Goal: Book appointment/travel/reservation

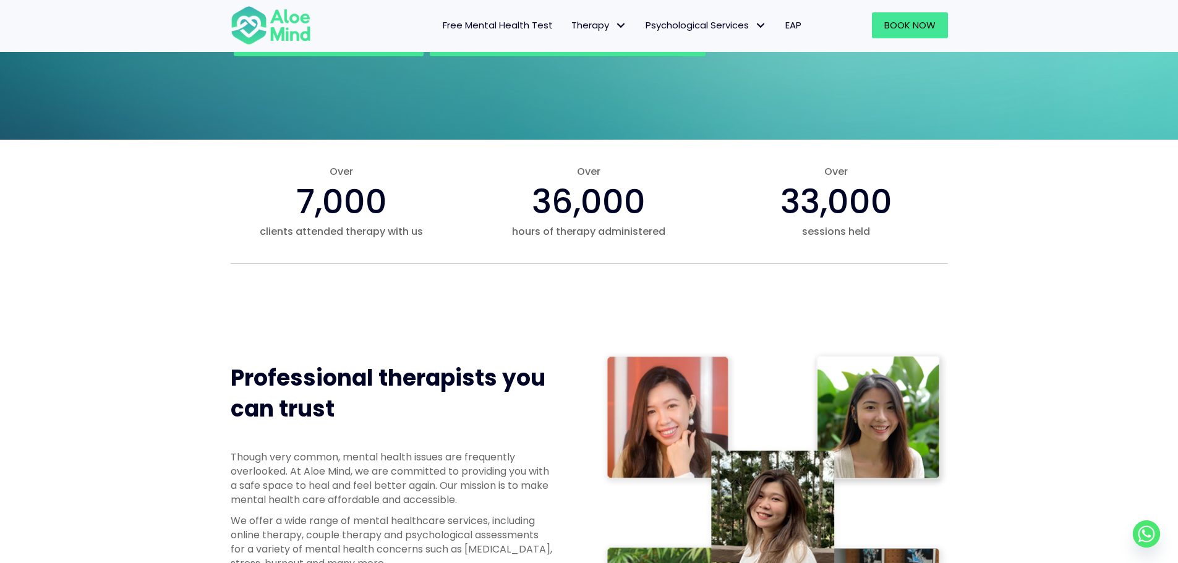
scroll to position [62, 0]
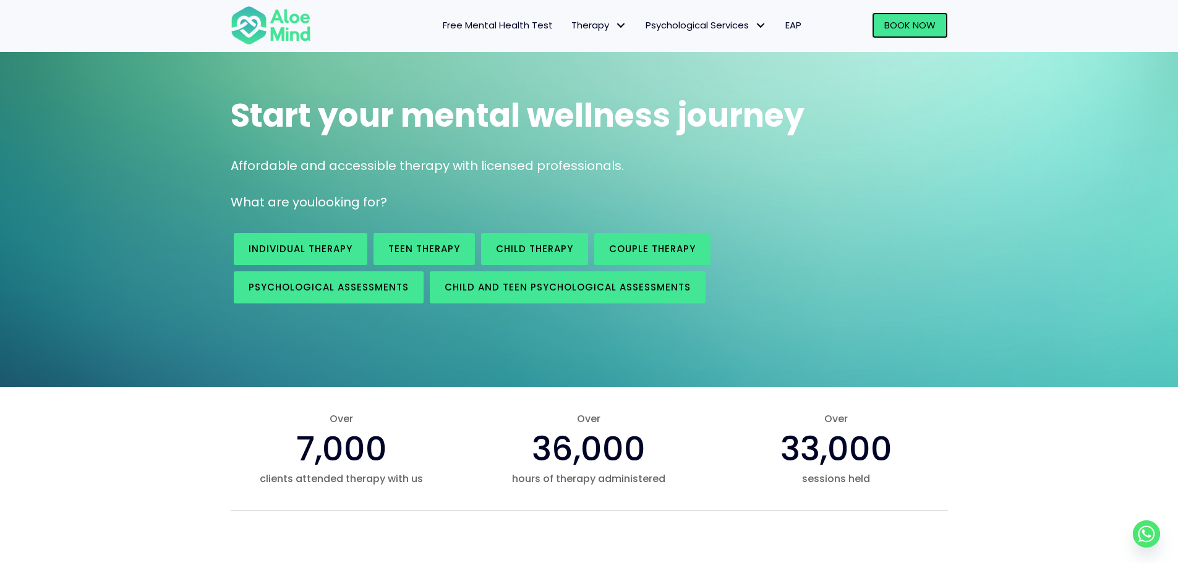
click at [890, 12] on div "Book Now" at bounding box center [885, 25] width 125 height 26
click at [888, 23] on span "Book Now" at bounding box center [909, 25] width 51 height 13
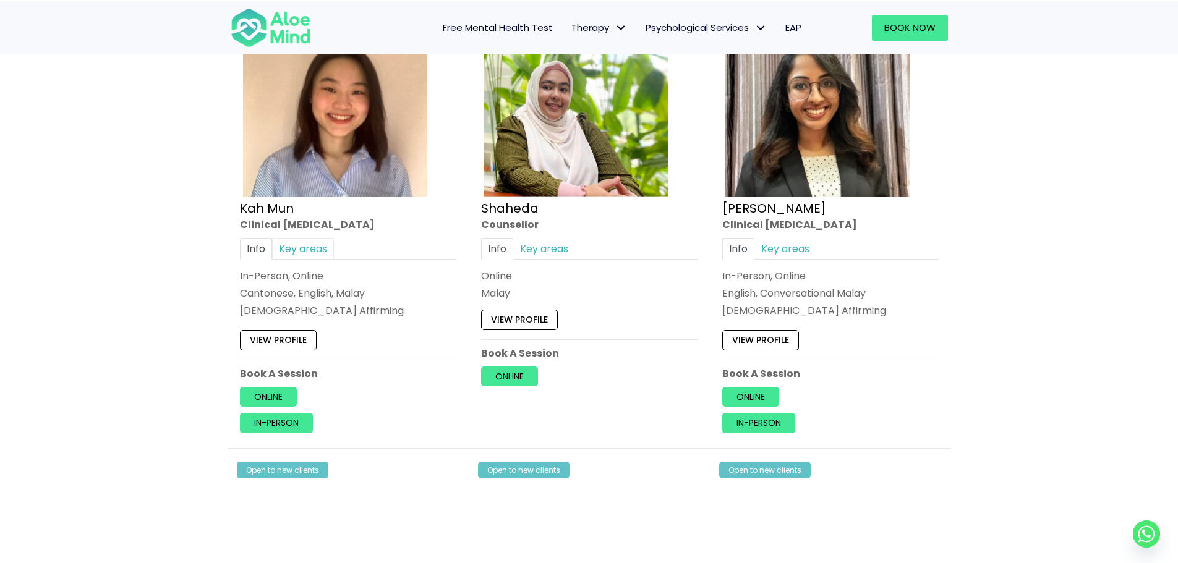
scroll to position [680, 0]
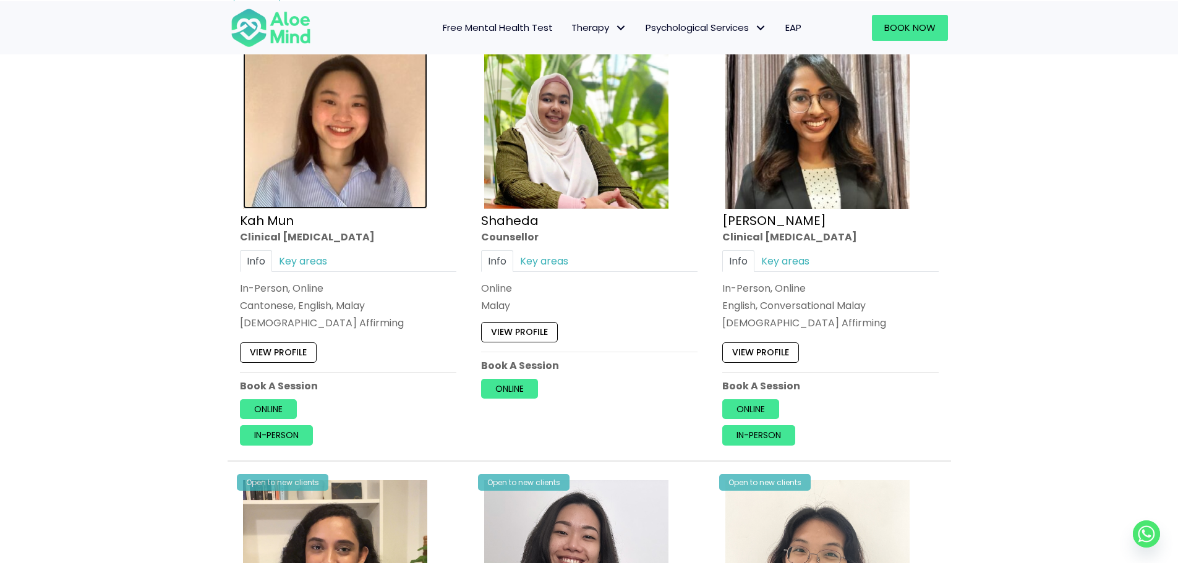
click at [339, 158] on img at bounding box center [335, 117] width 184 height 184
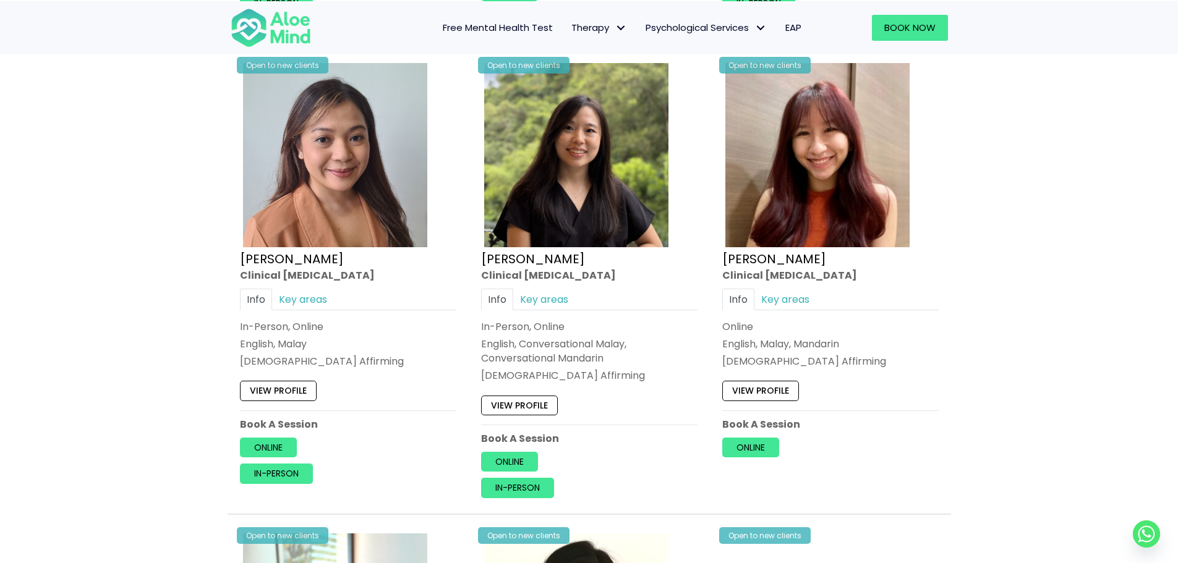
scroll to position [1793, 0]
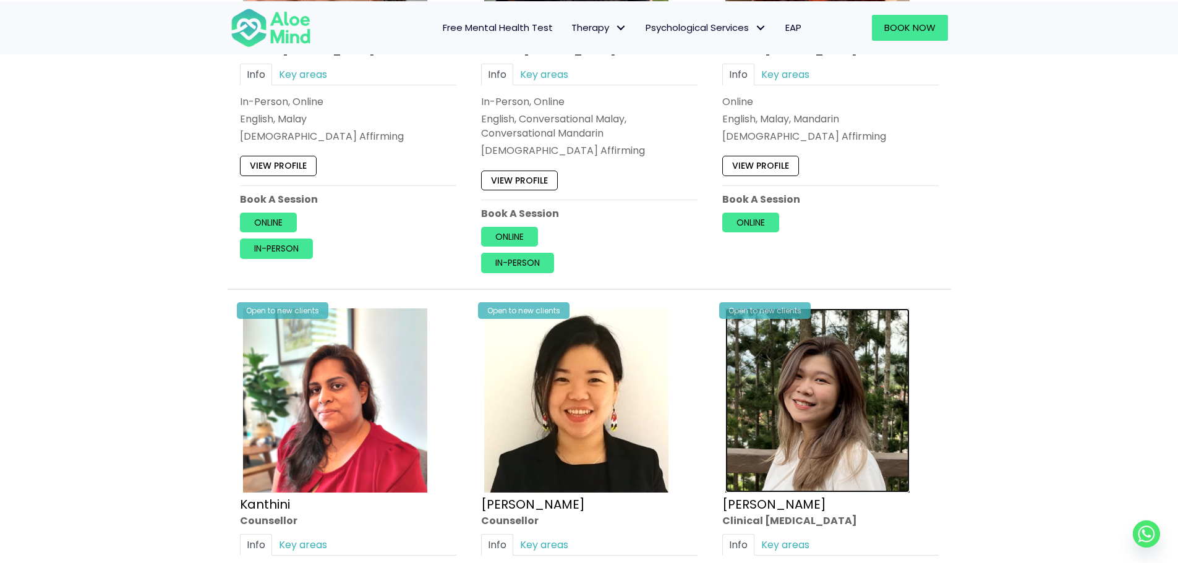
click at [856, 342] on img at bounding box center [817, 400] width 184 height 184
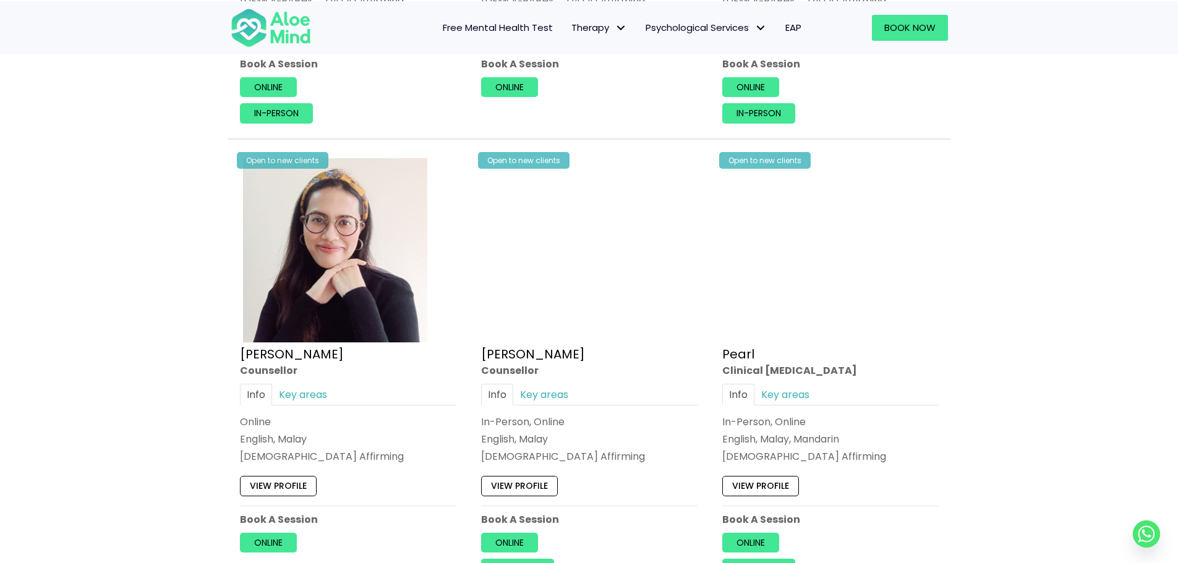
scroll to position [2411, 0]
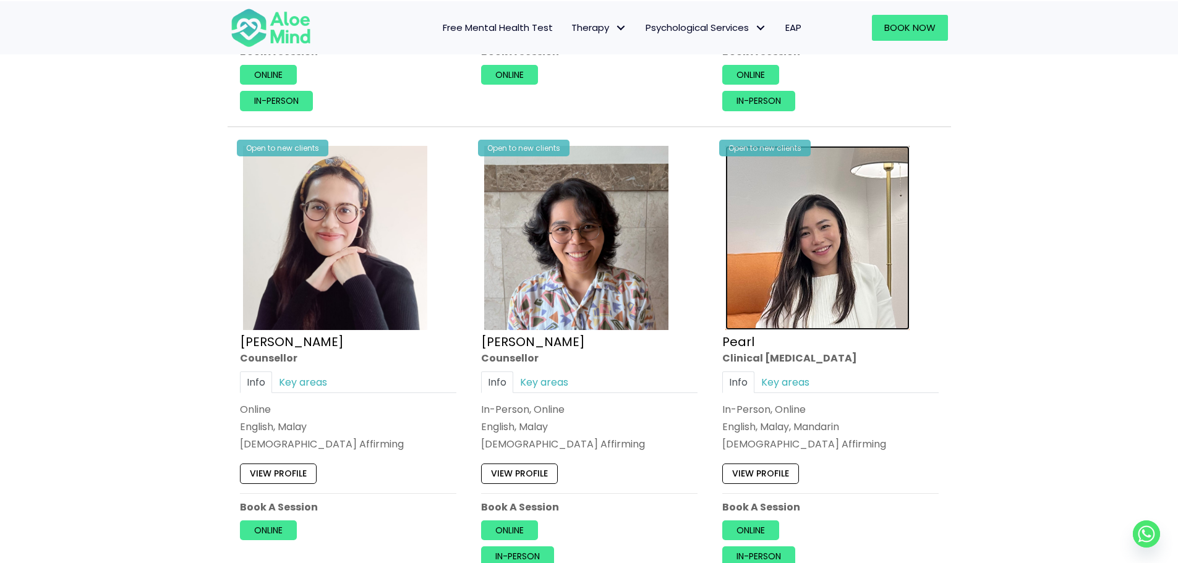
click at [881, 285] on img at bounding box center [817, 238] width 184 height 184
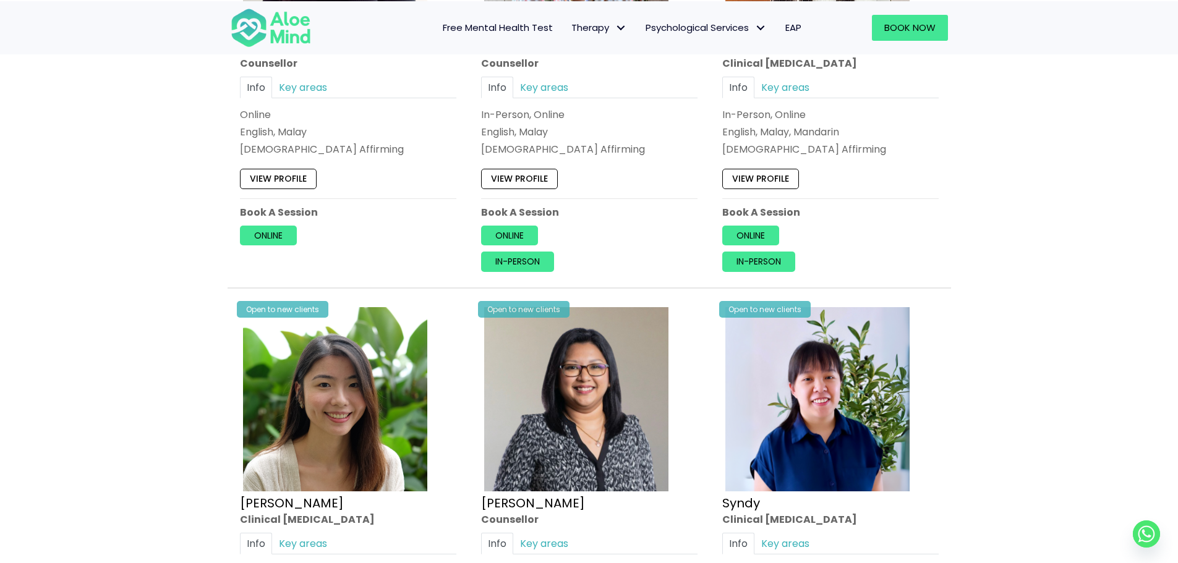
scroll to position [2782, 0]
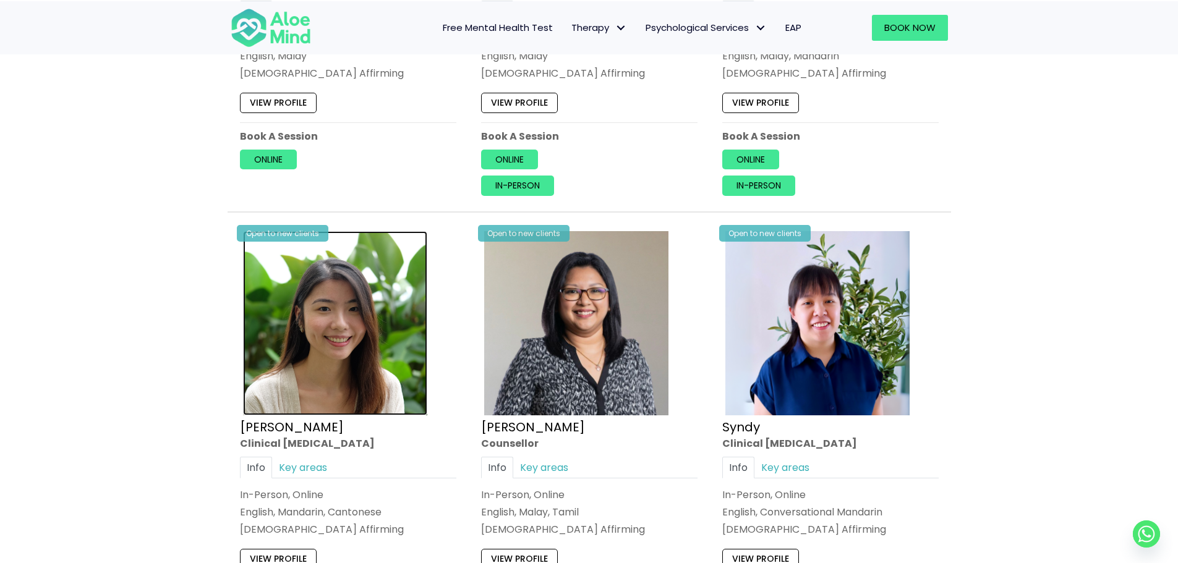
click at [357, 380] on img at bounding box center [335, 323] width 184 height 184
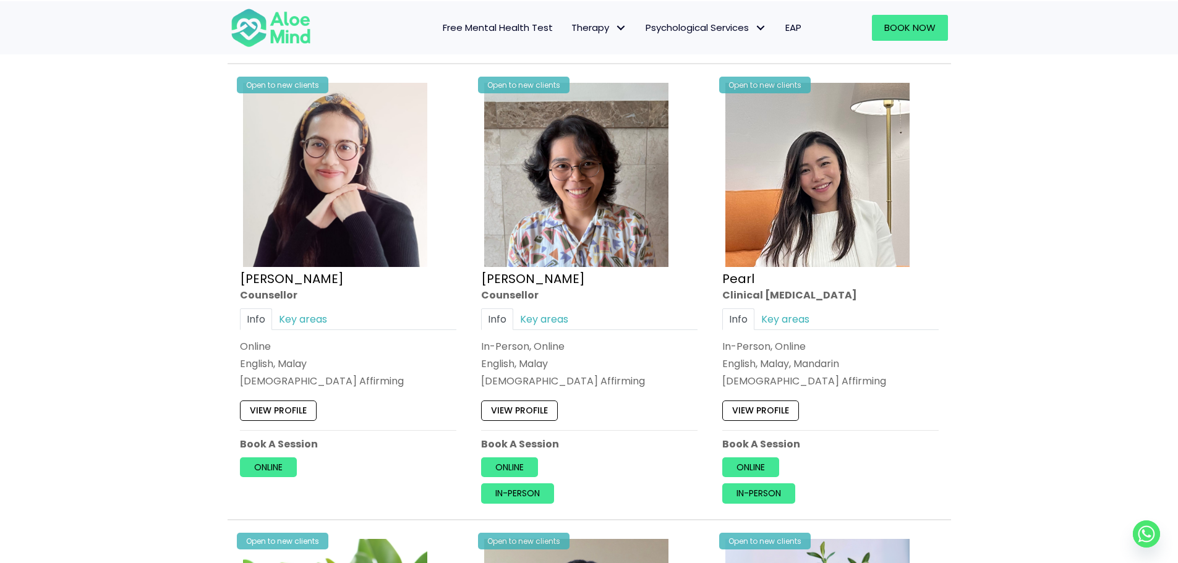
scroll to position [2473, 0]
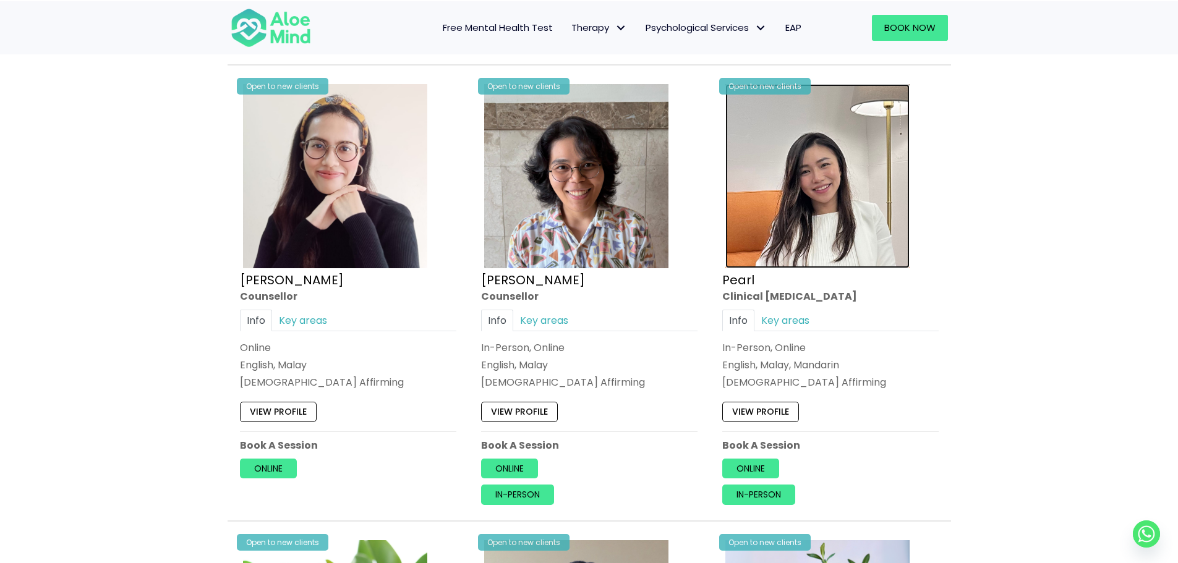
click at [832, 213] on img at bounding box center [817, 176] width 184 height 184
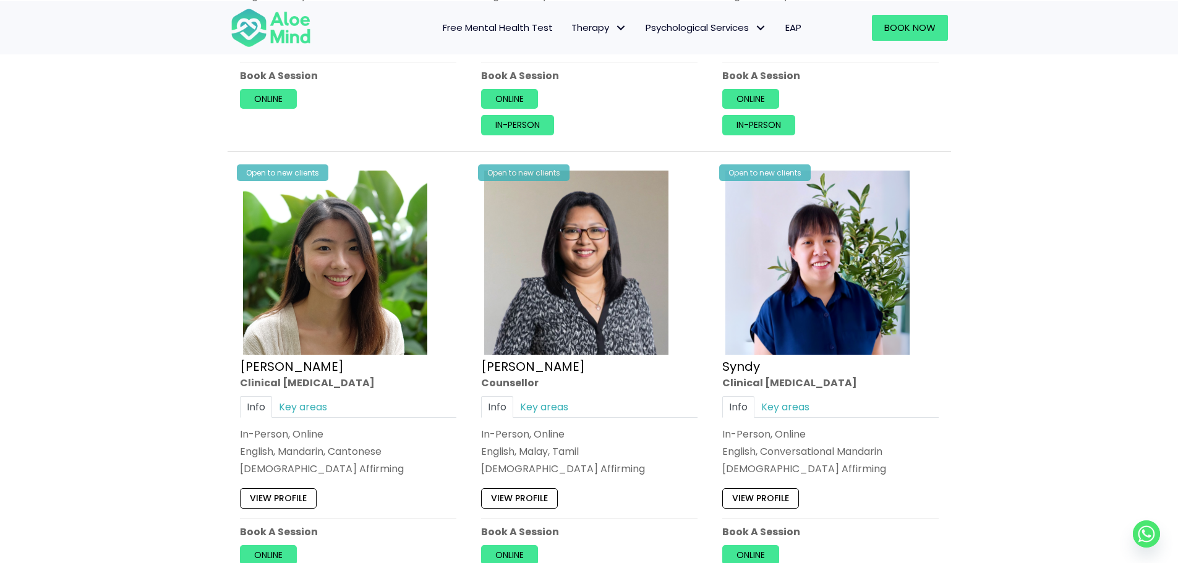
scroll to position [2844, 0]
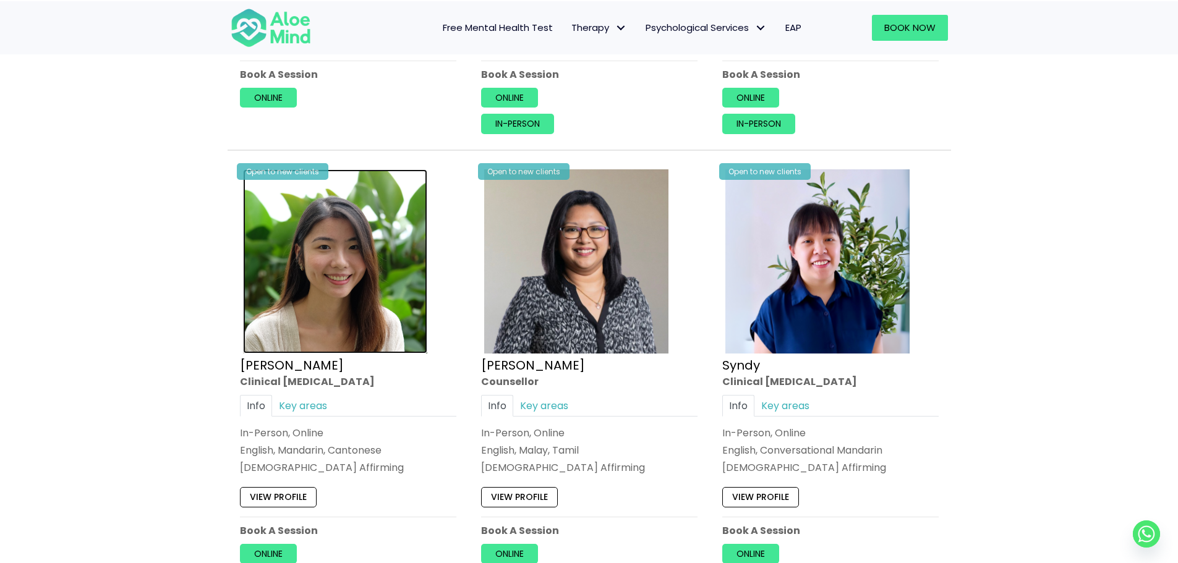
click at [393, 299] on img at bounding box center [335, 261] width 184 height 184
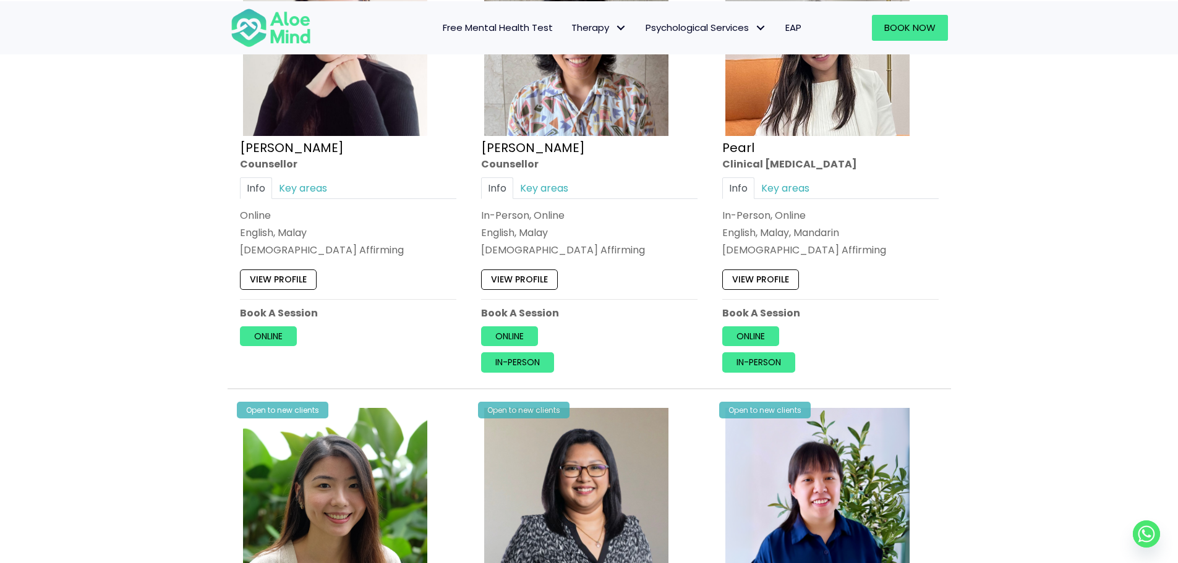
scroll to position [2535, 0]
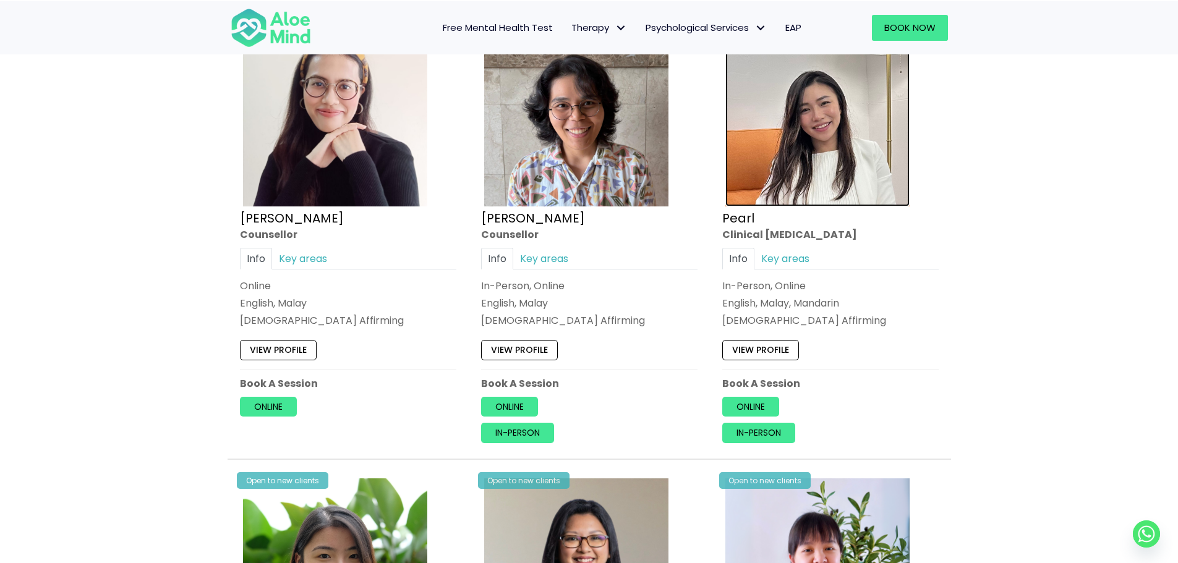
click at [846, 145] on img at bounding box center [817, 114] width 184 height 184
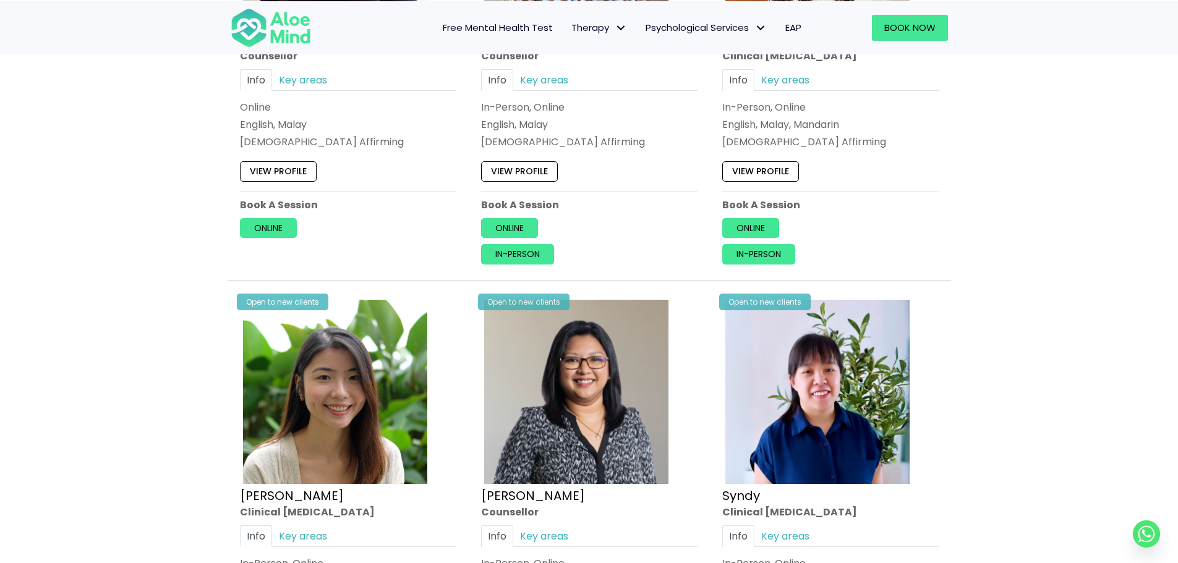
scroll to position [2720, 0]
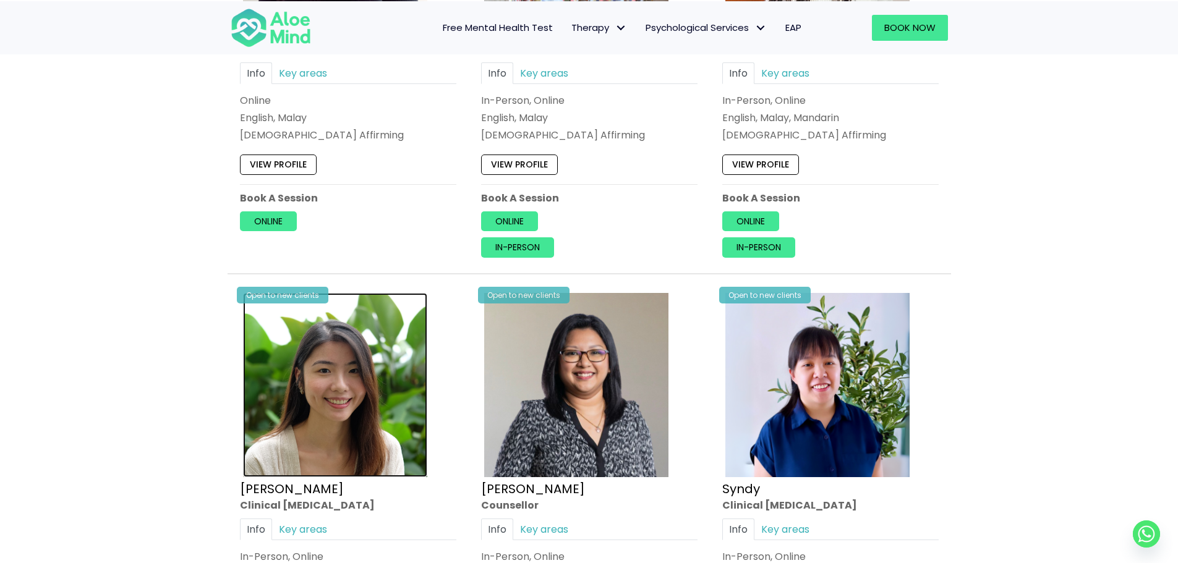
click at [391, 396] on img at bounding box center [335, 385] width 184 height 184
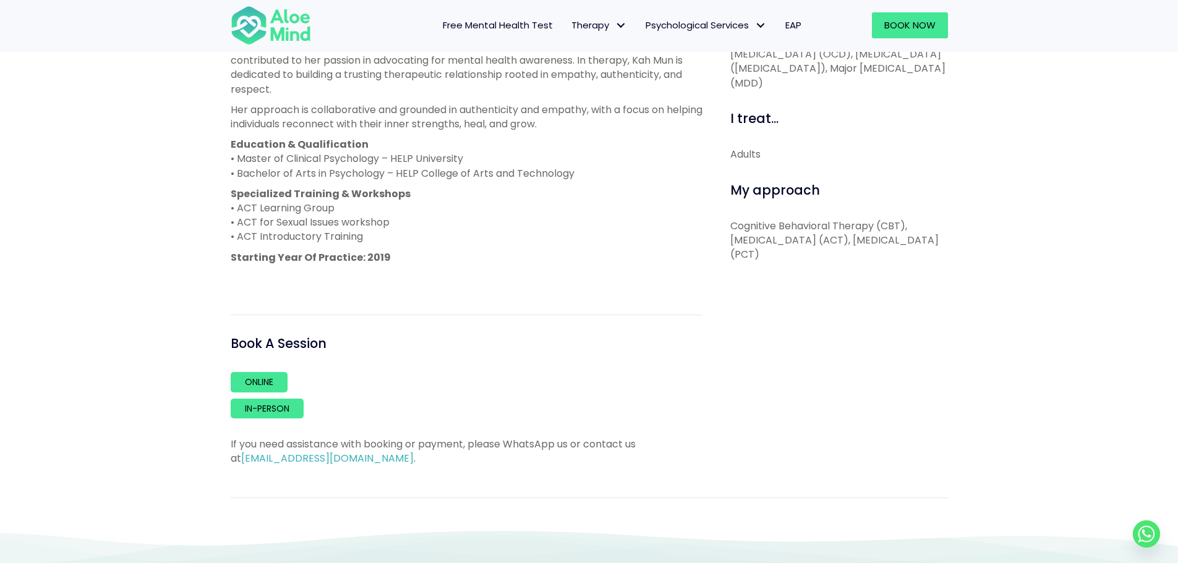
scroll to position [556, 0]
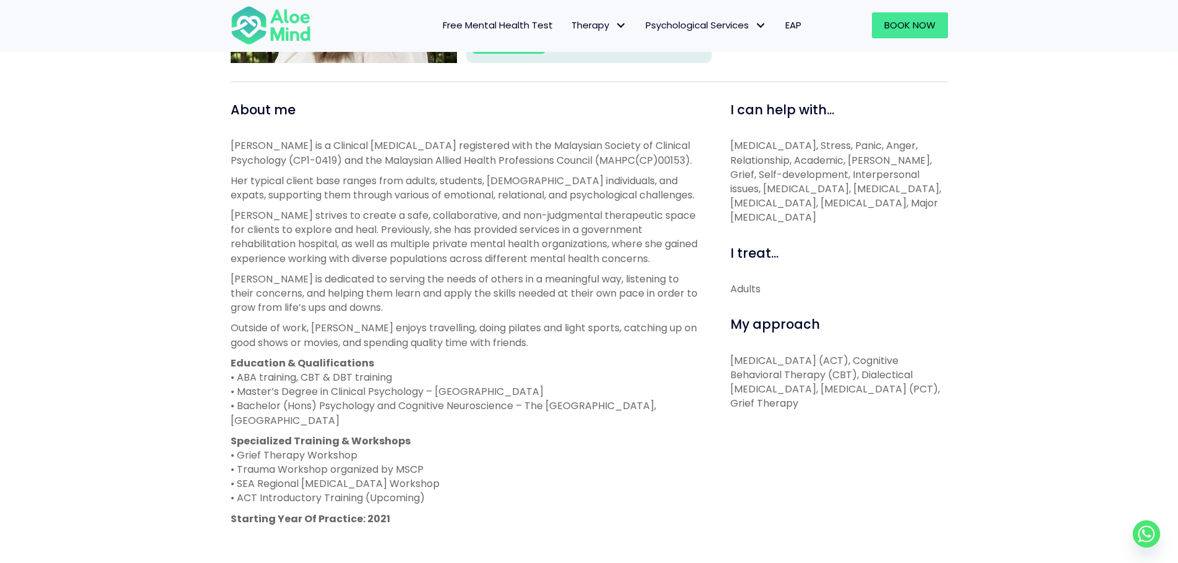
scroll to position [495, 0]
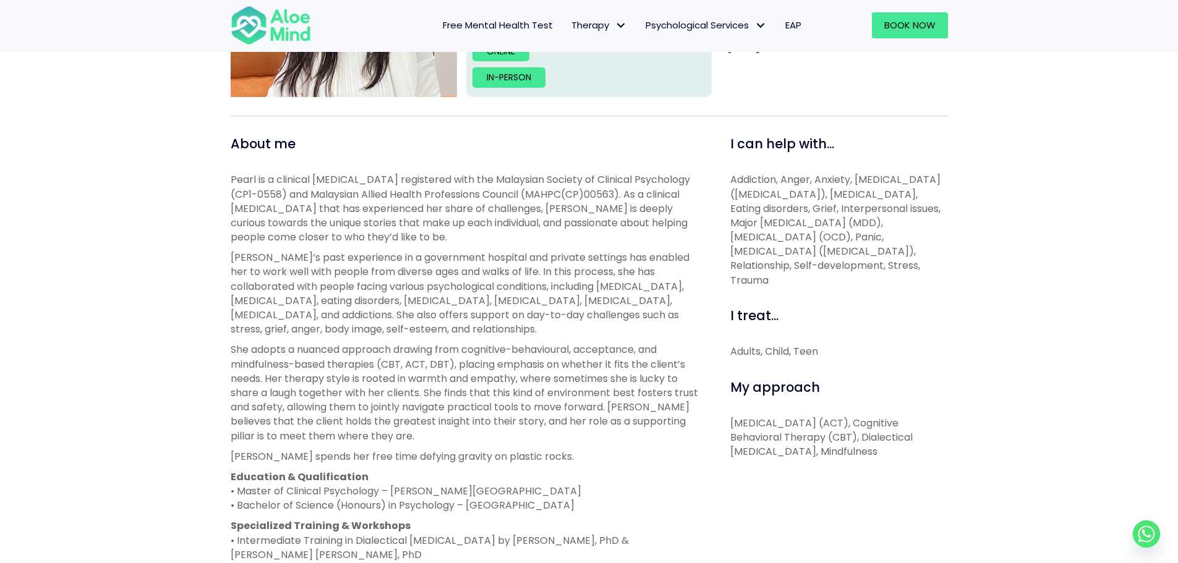
scroll to position [371, 0]
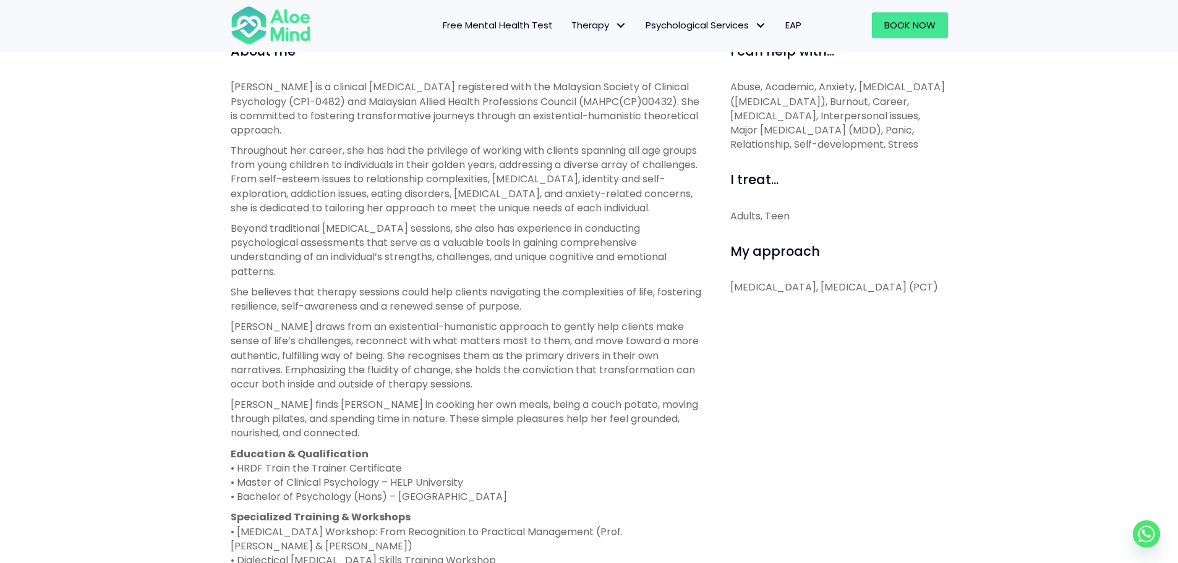
scroll to position [433, 0]
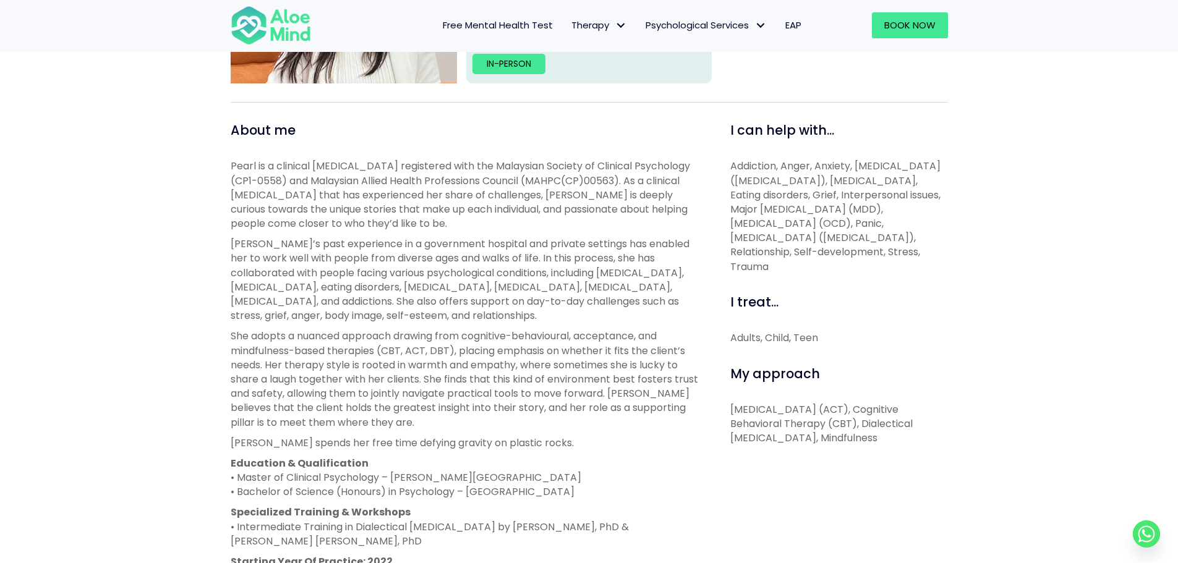
scroll to position [371, 0]
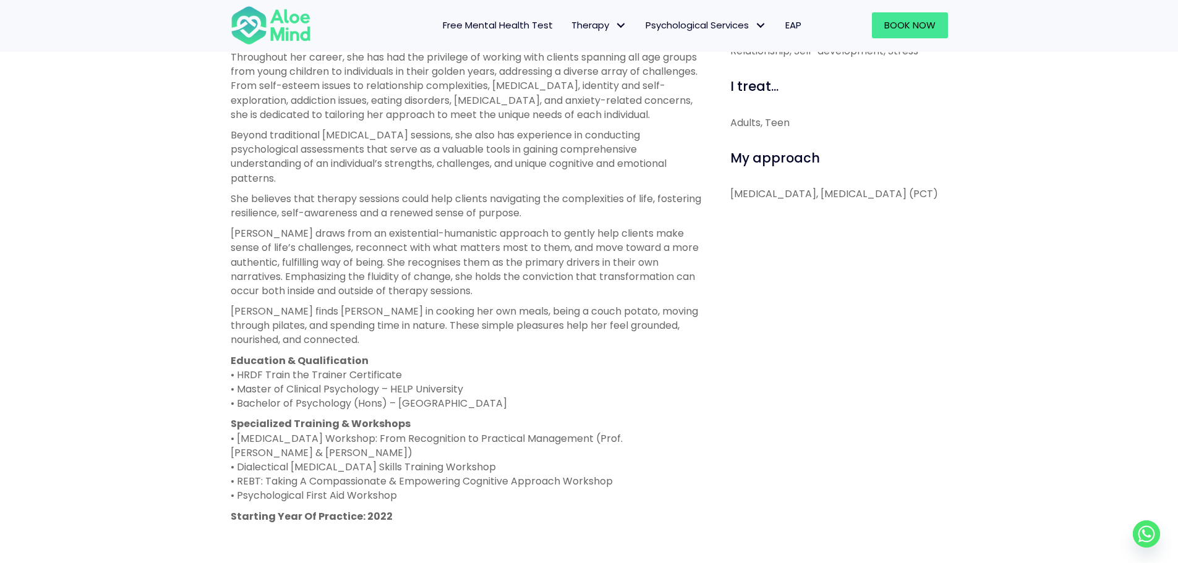
scroll to position [556, 0]
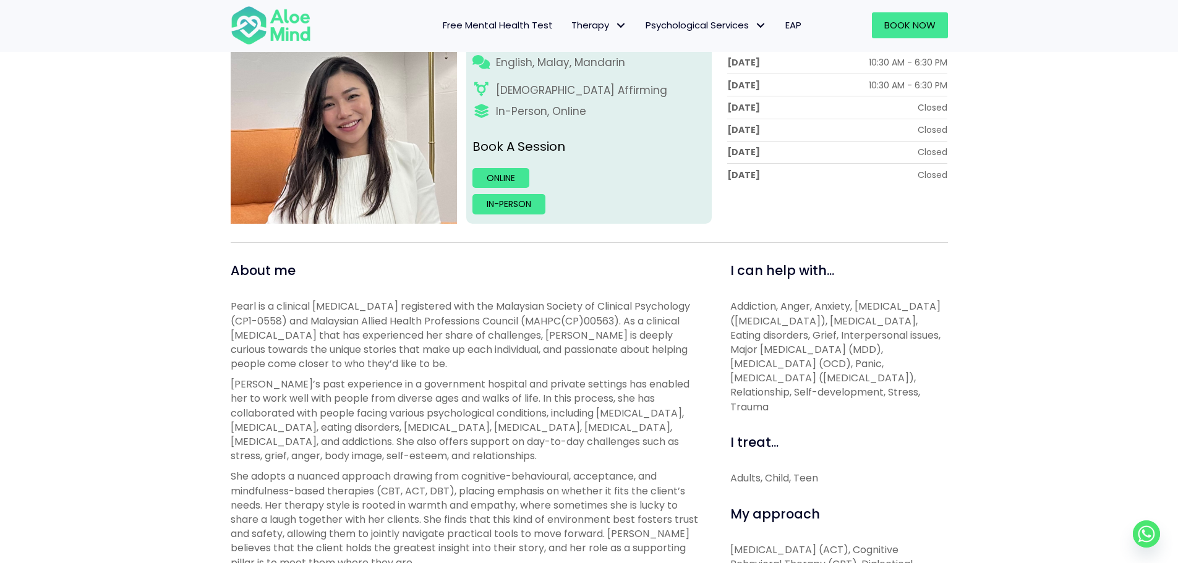
scroll to position [247, 0]
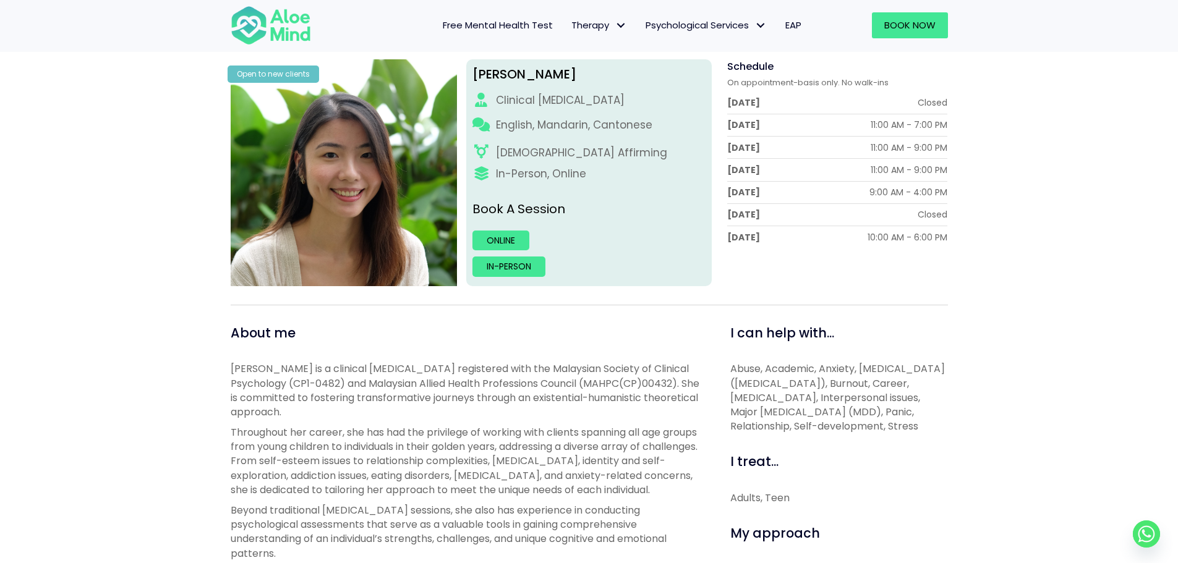
scroll to position [185, 0]
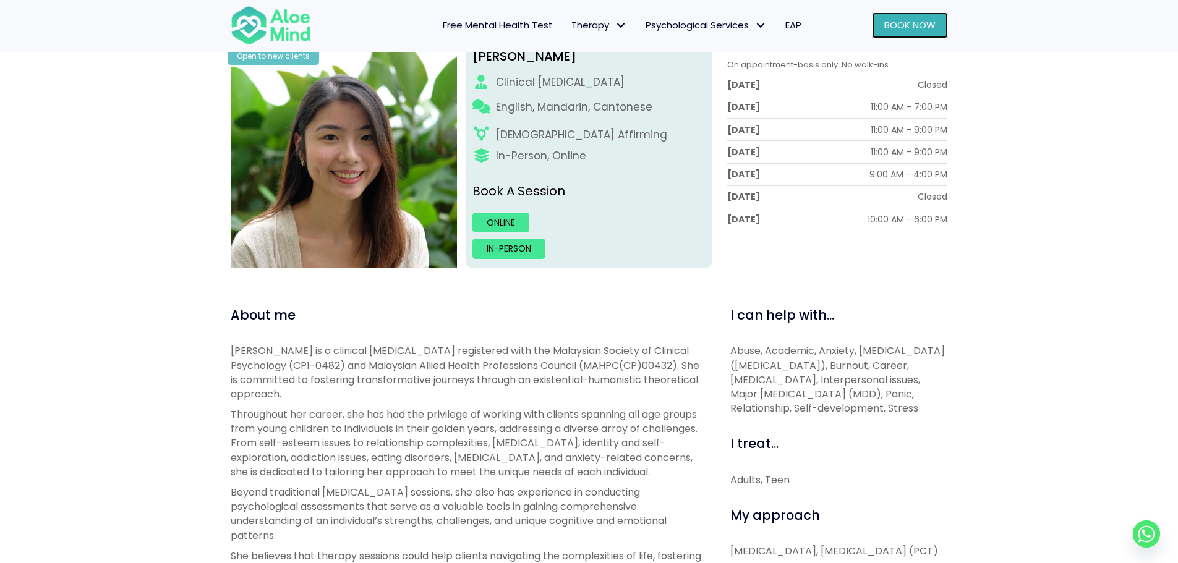
click at [930, 28] on span "Book Now" at bounding box center [909, 25] width 51 height 13
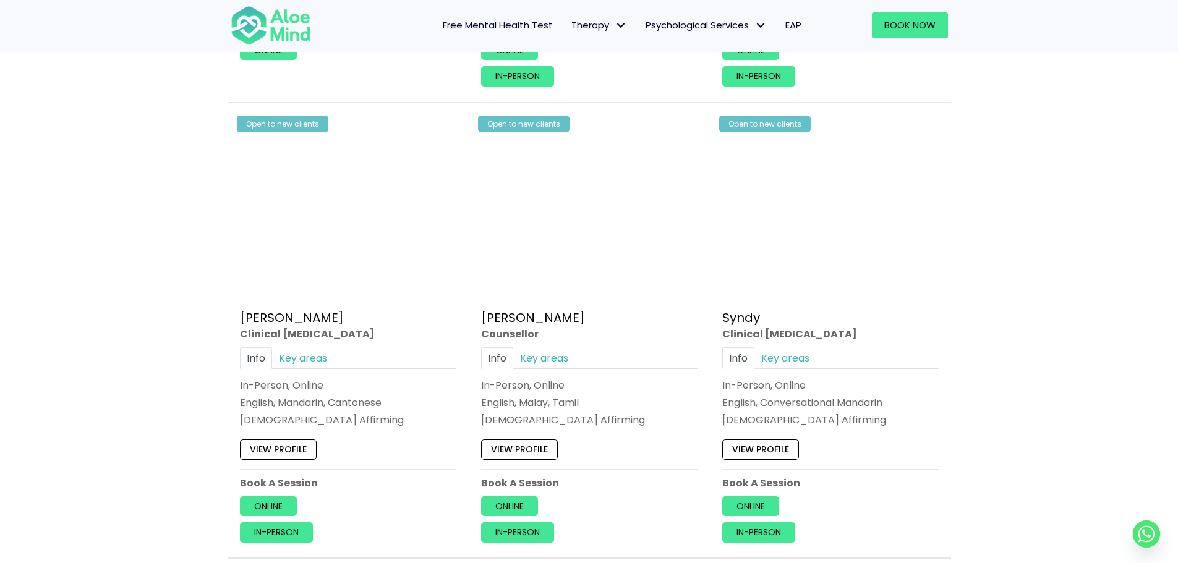
scroll to position [2906, 0]
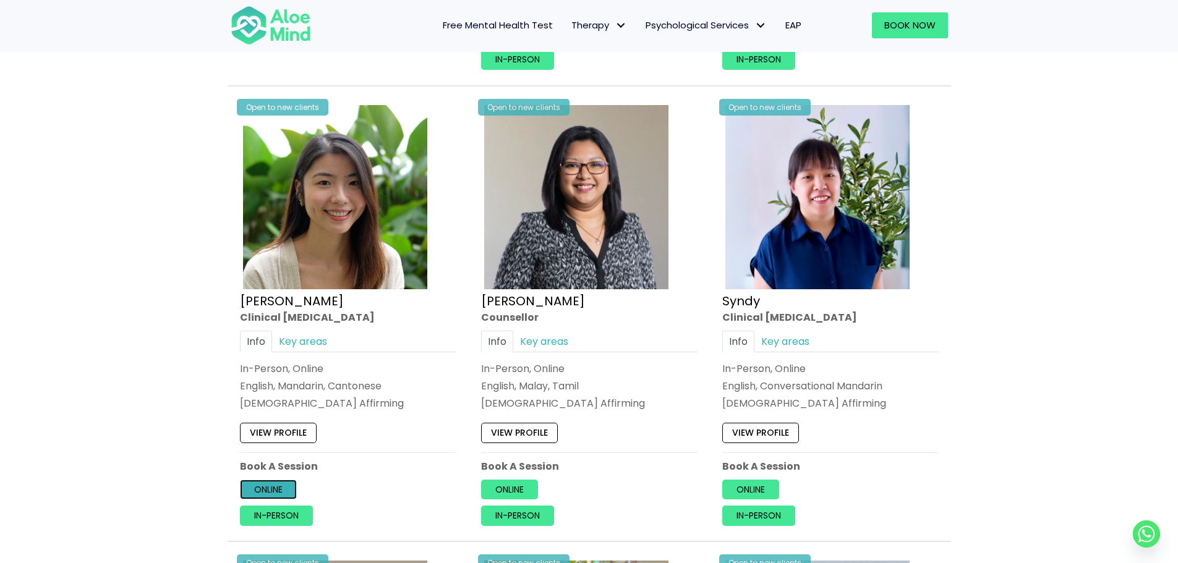
click at [270, 495] on link "Online" at bounding box center [268, 490] width 57 height 20
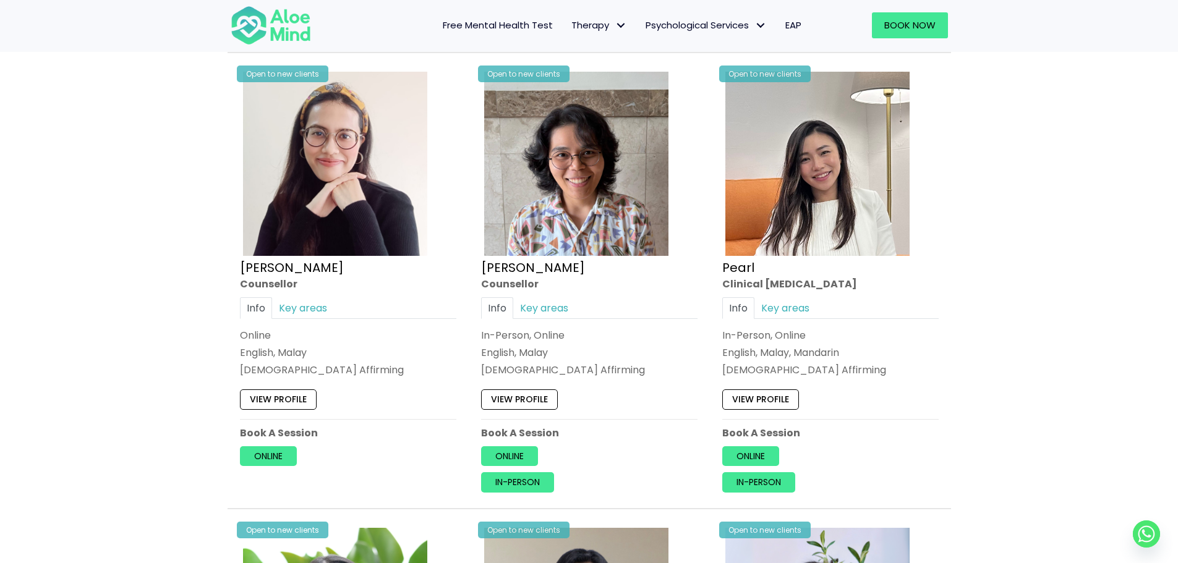
scroll to position [2473, 0]
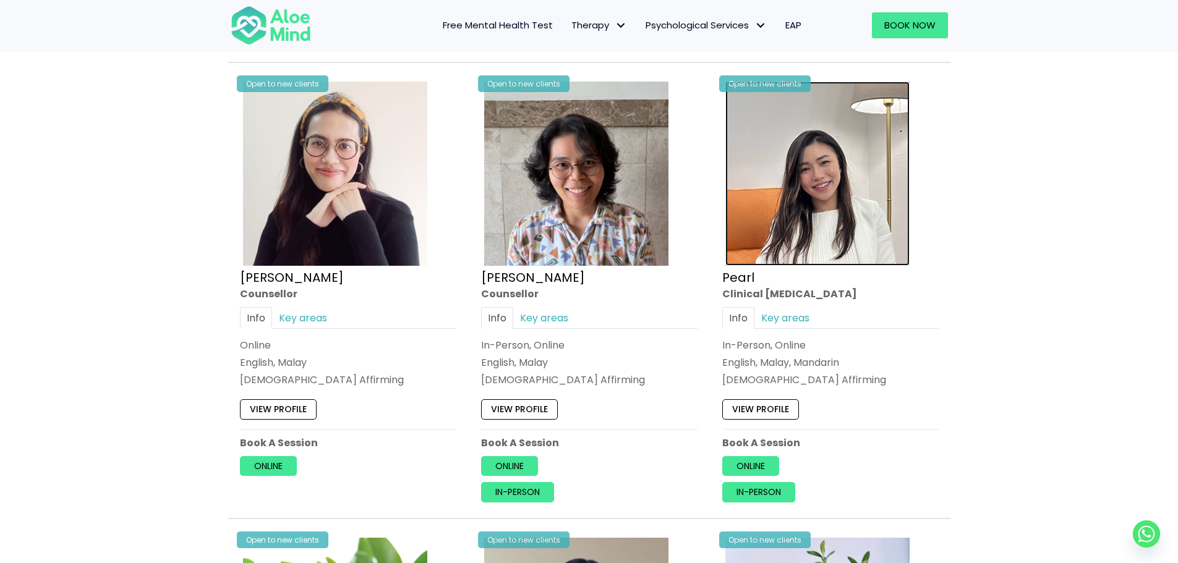
click at [819, 231] on img at bounding box center [817, 174] width 184 height 184
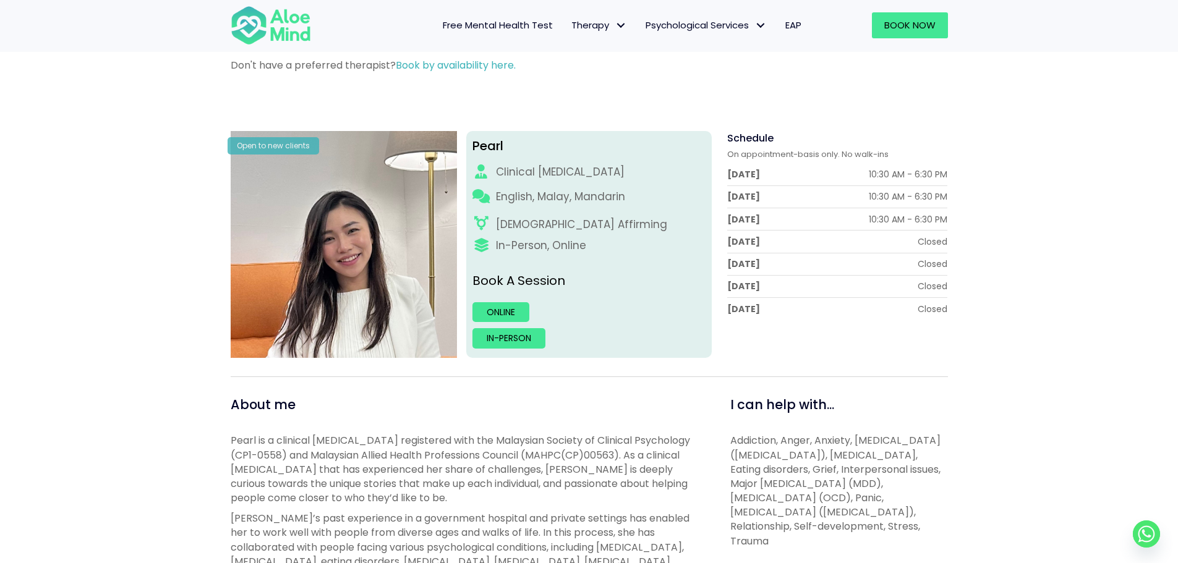
scroll to position [124, 0]
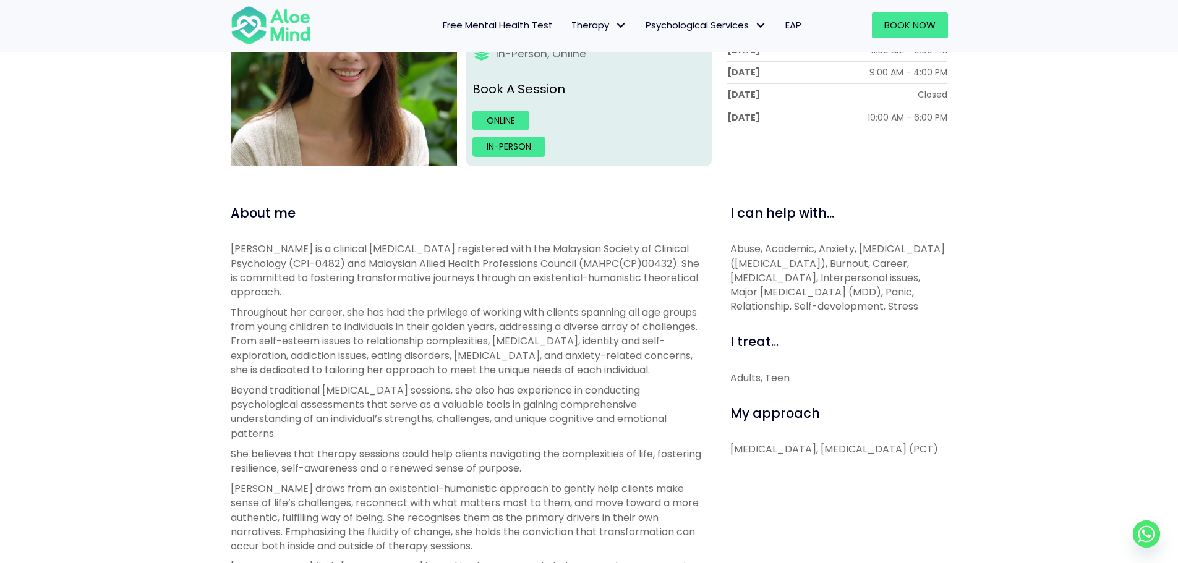
scroll to position [309, 0]
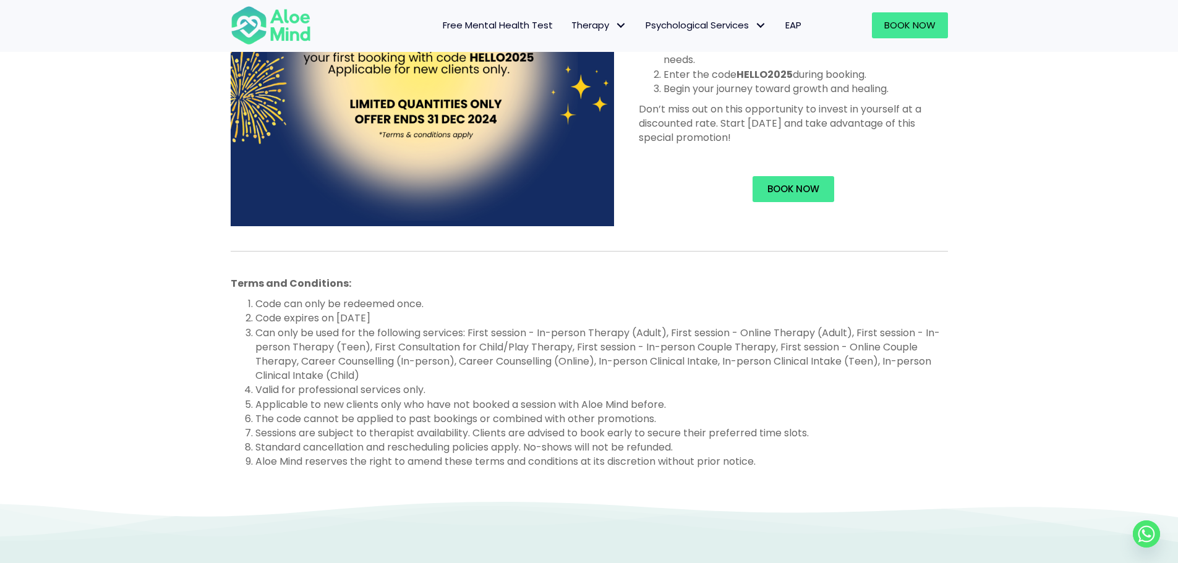
scroll to position [433, 0]
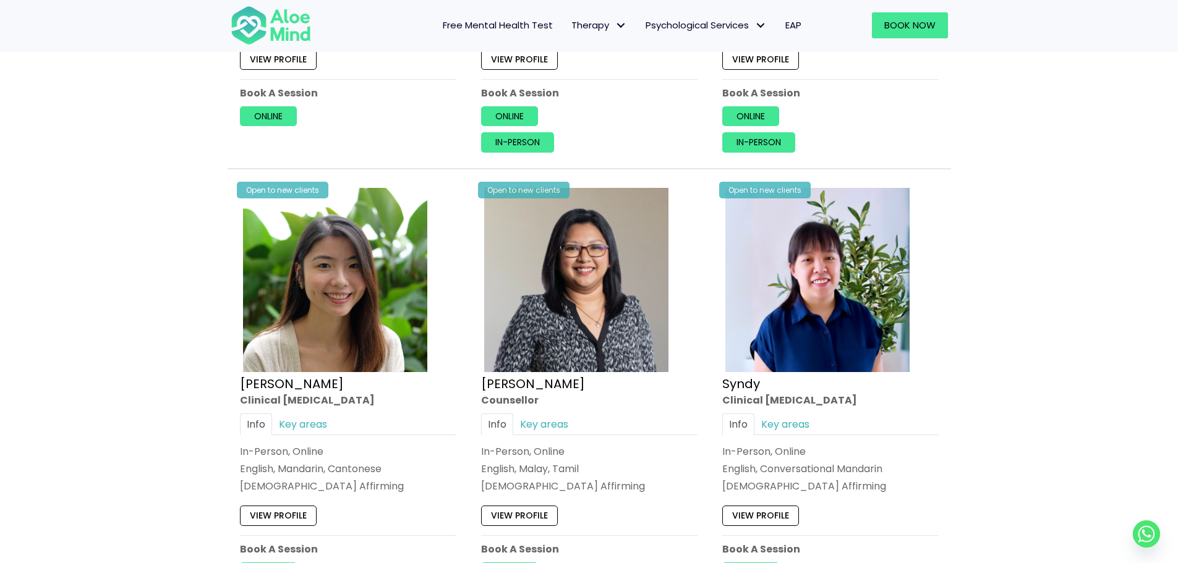
scroll to position [2906, 0]
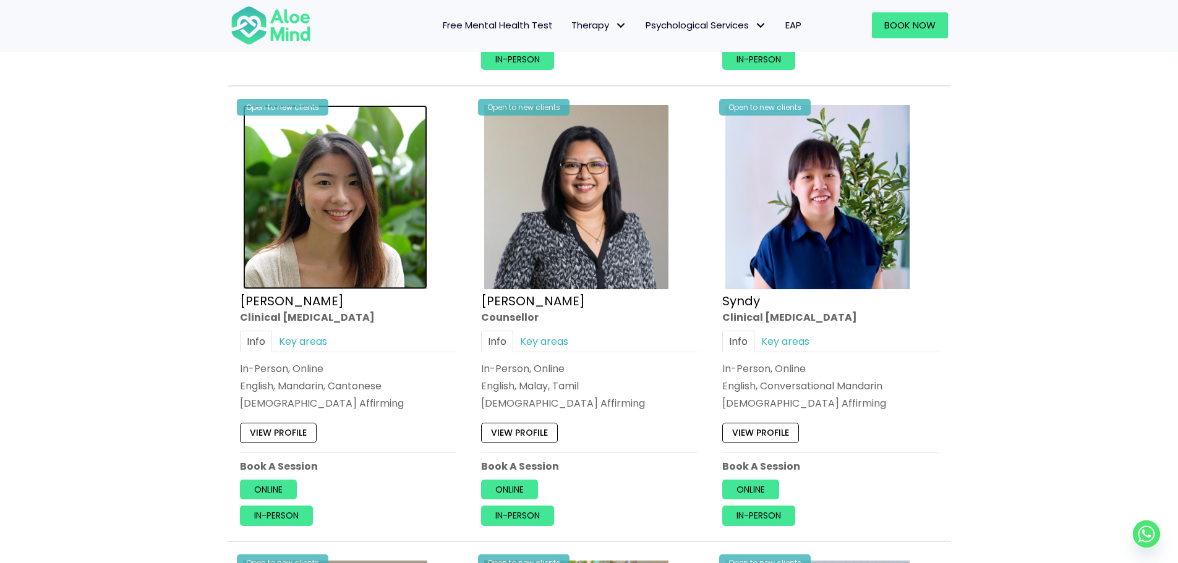
click at [371, 261] on img at bounding box center [335, 197] width 184 height 184
click at [322, 338] on link "Key areas" at bounding box center [303, 341] width 62 height 22
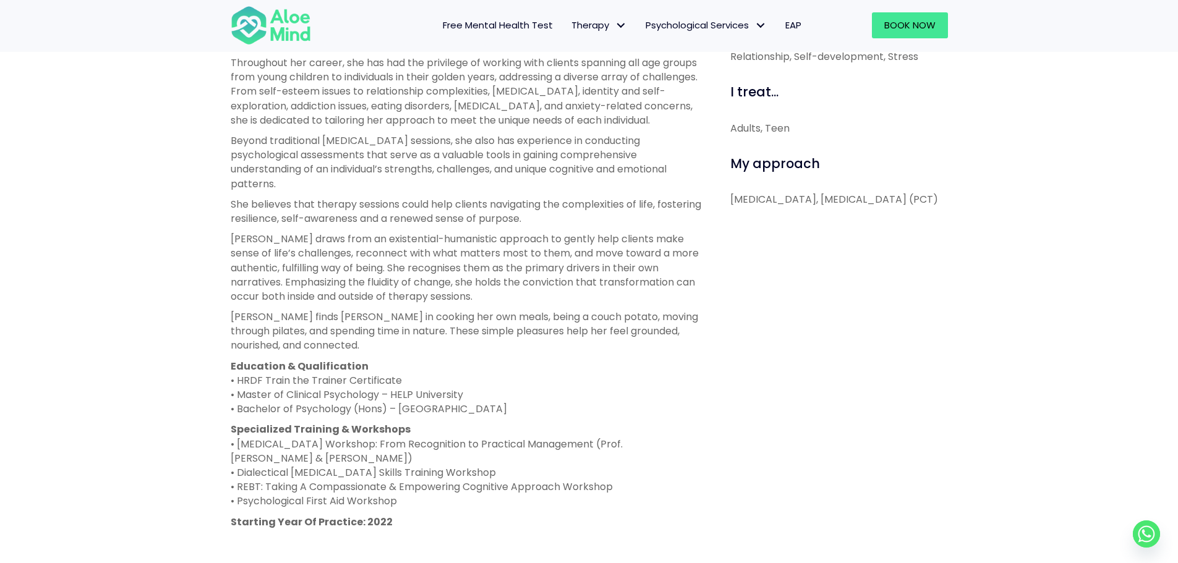
scroll to position [556, 0]
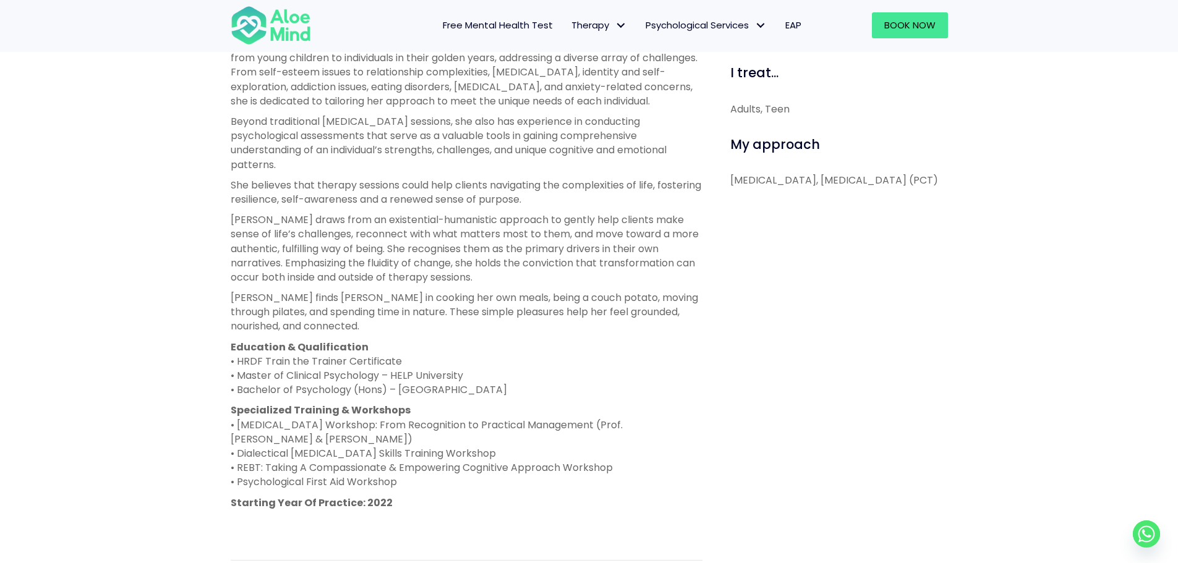
drag, startPoint x: 829, startPoint y: 188, endPoint x: 720, endPoint y: 160, distance: 112.3
click at [720, 160] on div "I can help with... Abuse, Academic, Anxiety, [MEDICAL_DATA] ([MEDICAL_DATA]), B…" at bounding box center [834, 323] width 245 height 776
copy p "[MEDICAL_DATA], [MEDICAL_DATA] (PCT)"
